Goal: Information Seeking & Learning: Learn about a topic

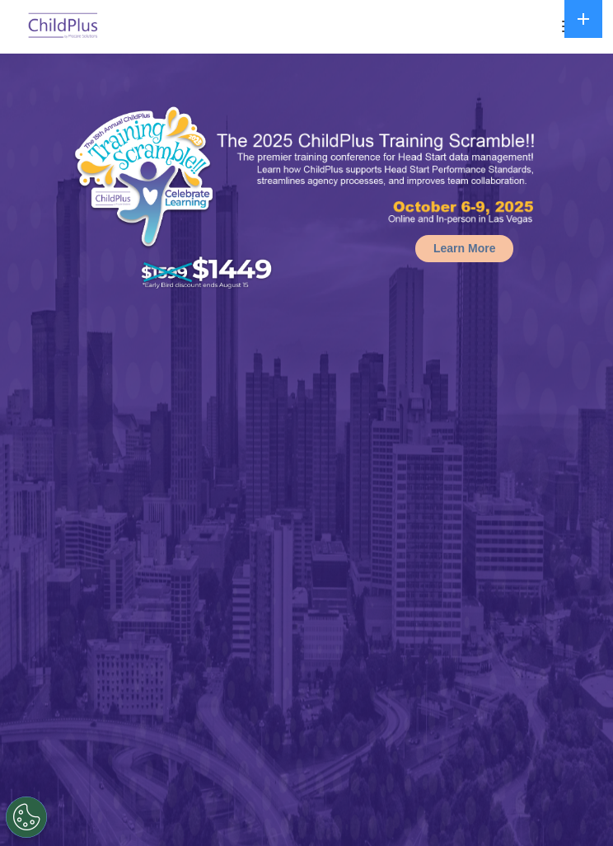
select select "MEDIUM"
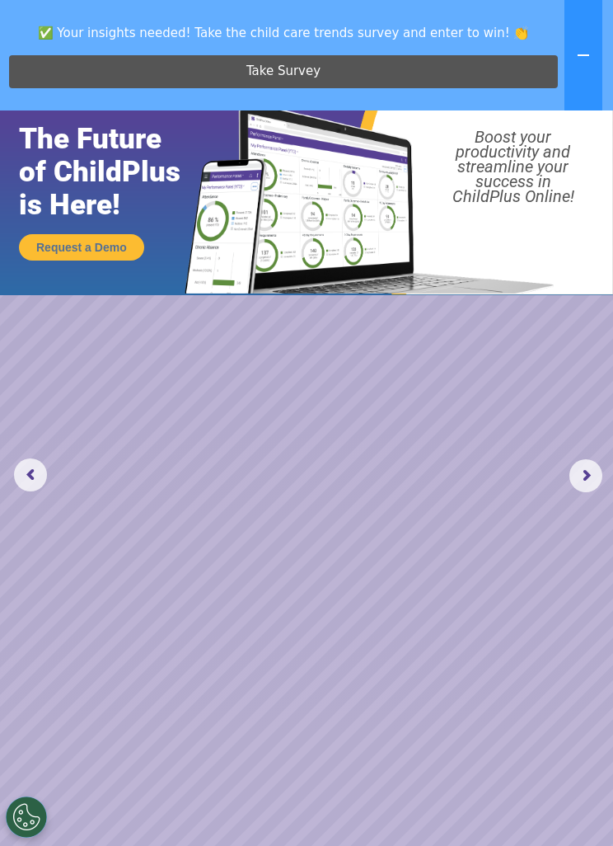
click at [584, 50] on icon at bounding box center [583, 55] width 13 height 13
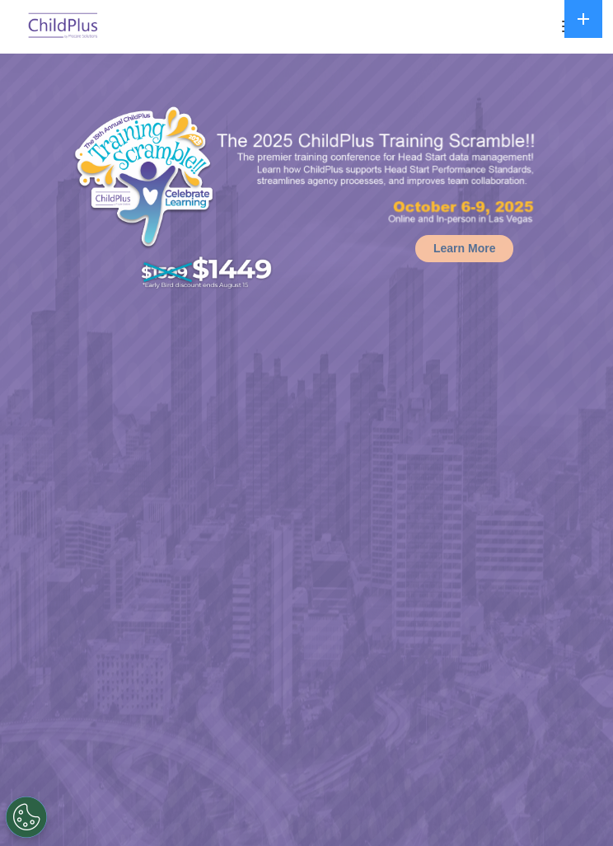
select select "MEDIUM"
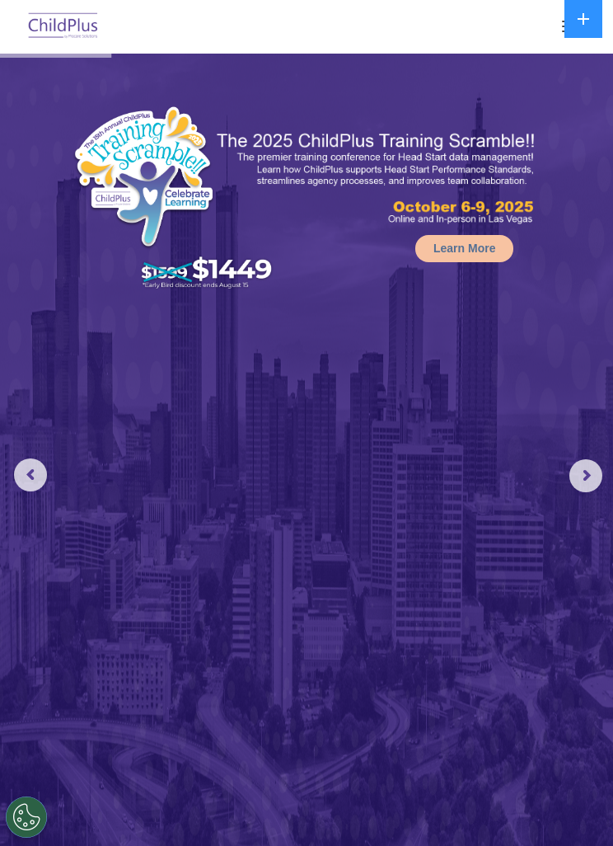
click at [581, 26] on button at bounding box center [584, 19] width 38 height 38
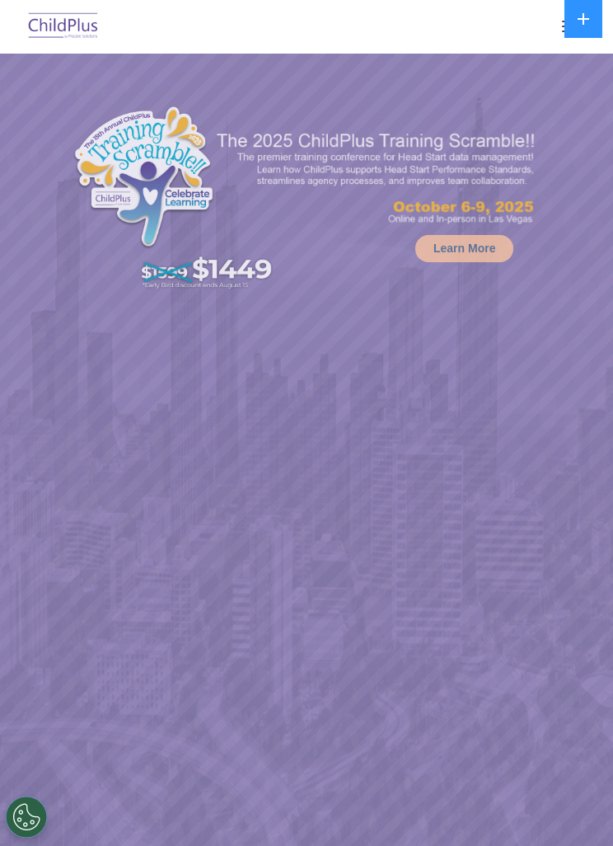
select select "MEDIUM"
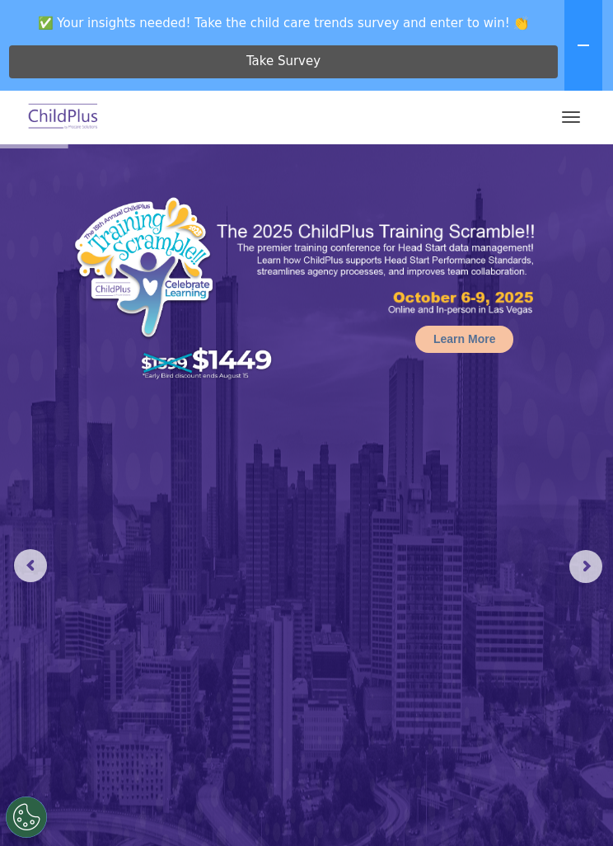
click at [578, 115] on button "button" at bounding box center [571, 117] width 35 height 26
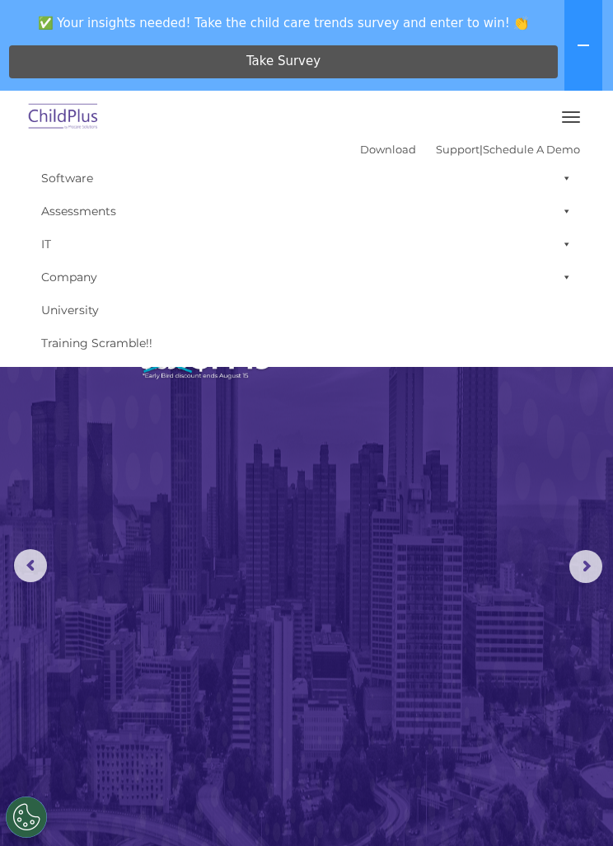
click at [187, 223] on link "Assessments" at bounding box center [306, 211] width 547 height 33
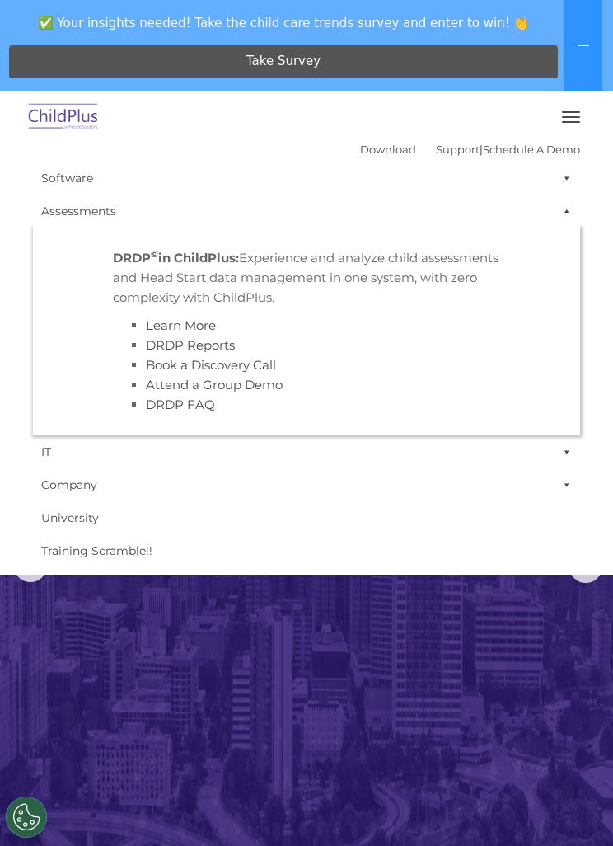
click at [165, 204] on link "Assessments" at bounding box center [306, 211] width 547 height 33
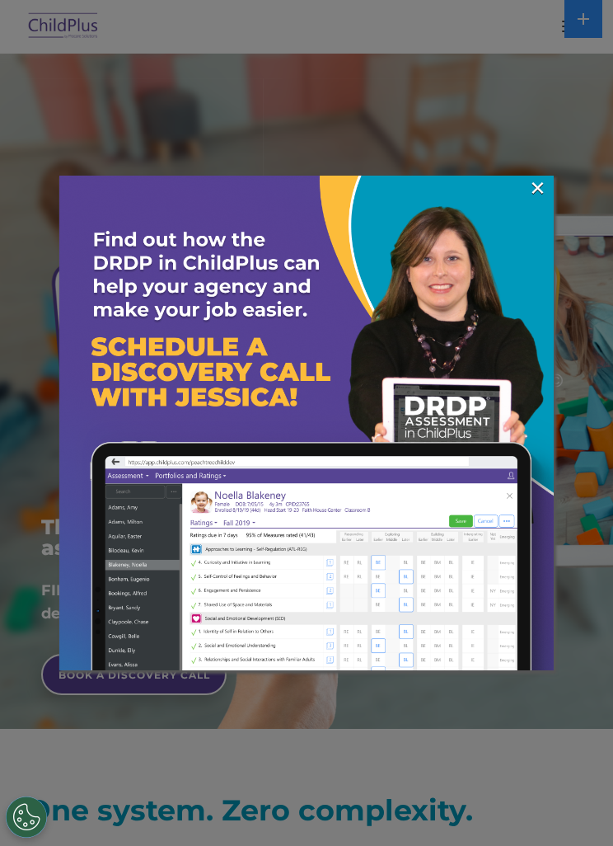
click at [549, 185] on img at bounding box center [306, 423] width 495 height 495
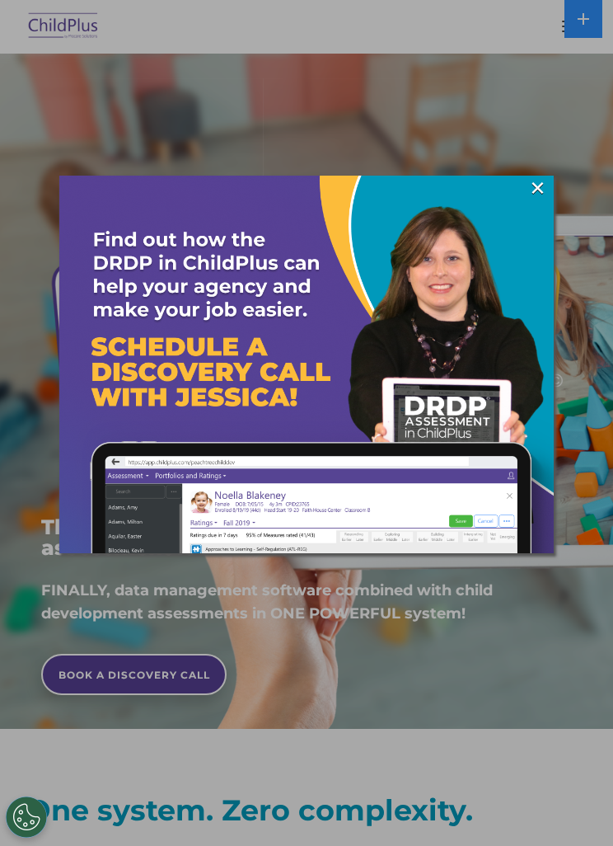
click at [552, 177] on img at bounding box center [306, 423] width 495 height 495
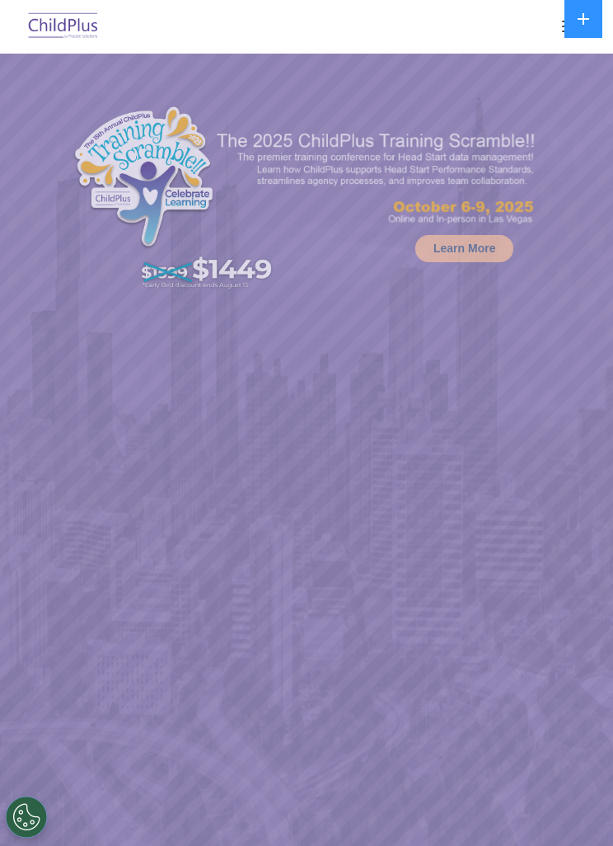
select select "MEDIUM"
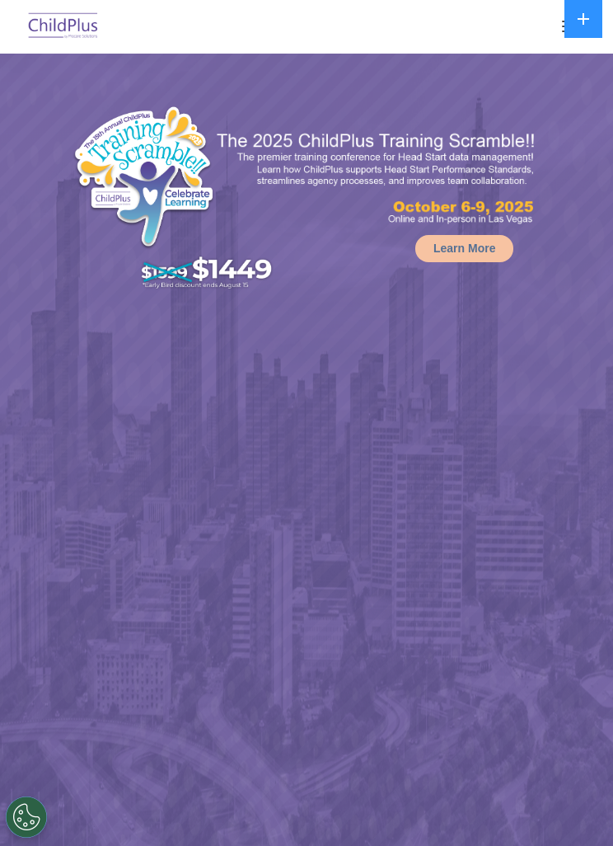
select select "MEDIUM"
